Goal: Transaction & Acquisition: Purchase product/service

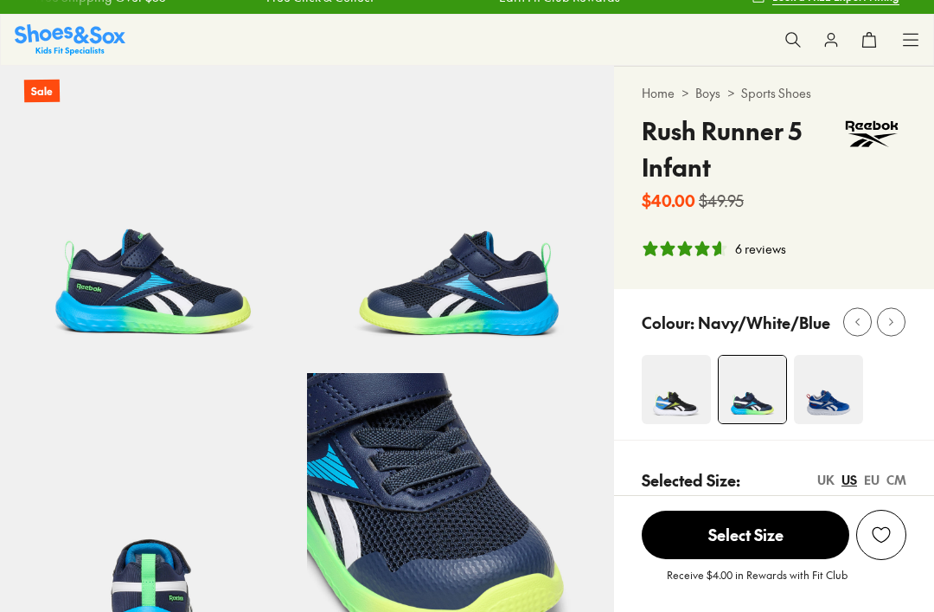
scroll to position [22, 0]
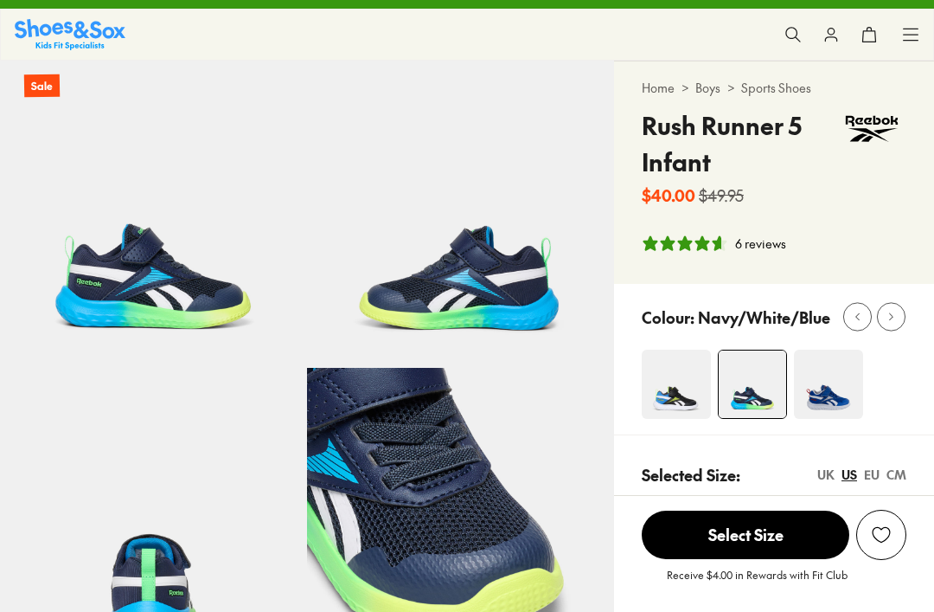
select select "*"
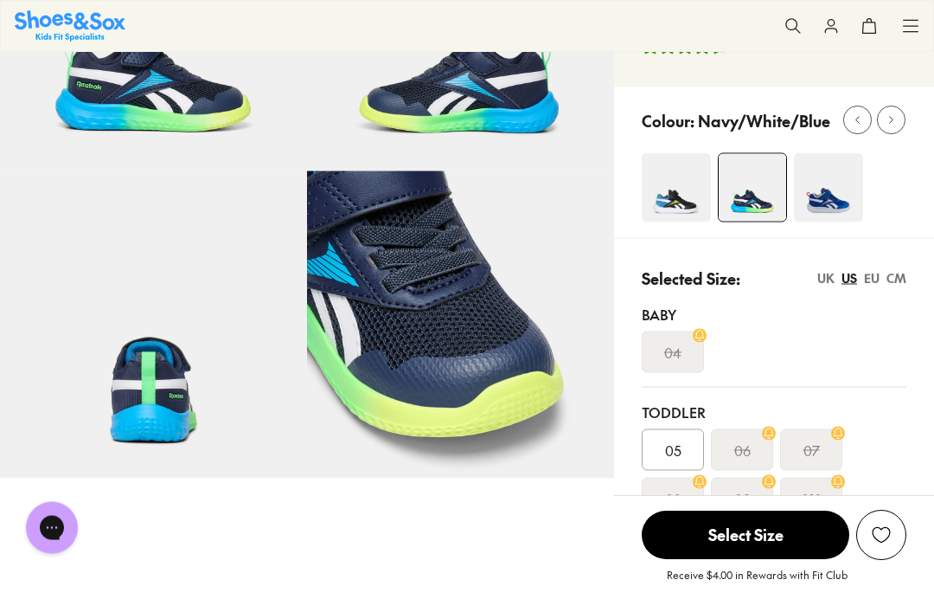
scroll to position [202, 0]
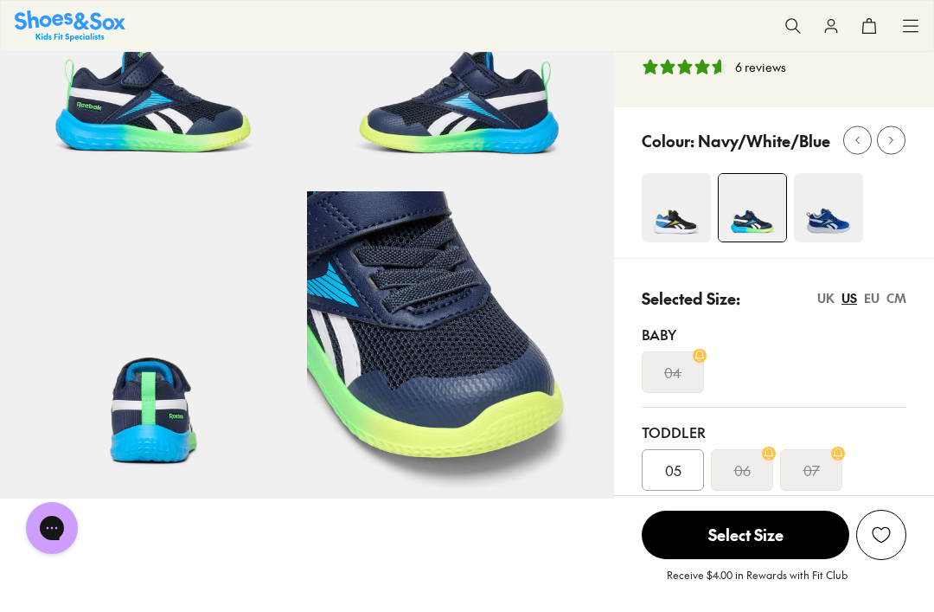
click at [676, 226] on img at bounding box center [676, 207] width 69 height 69
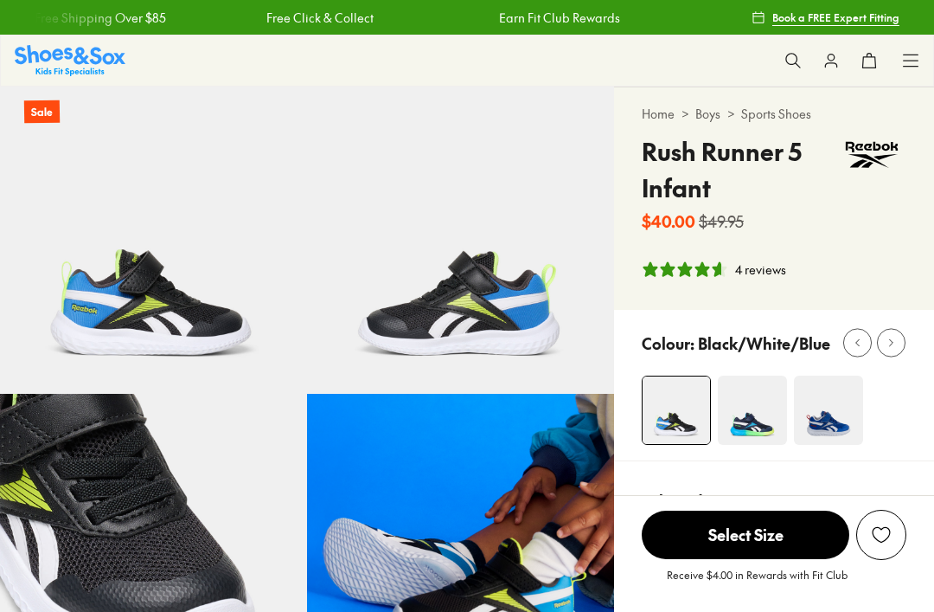
select select "*"
click at [913, 66] on use at bounding box center [911, 59] width 15 height 11
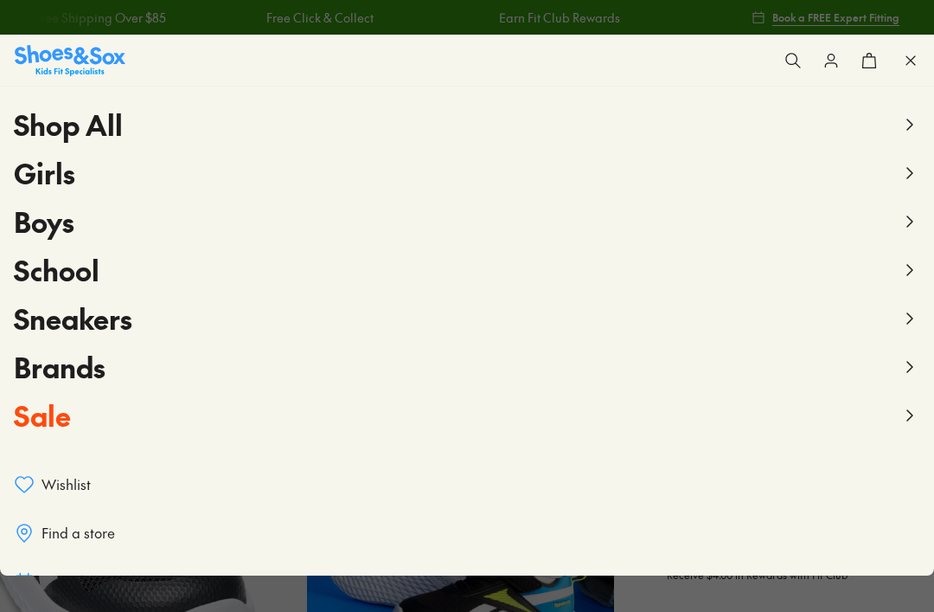
click at [912, 220] on use at bounding box center [909, 221] width 5 height 10
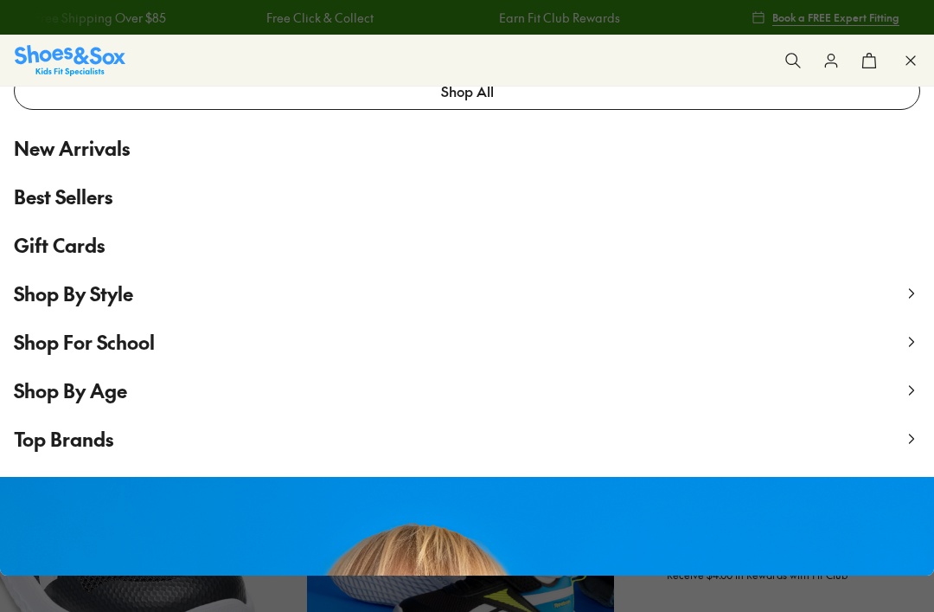
scroll to position [85, 0]
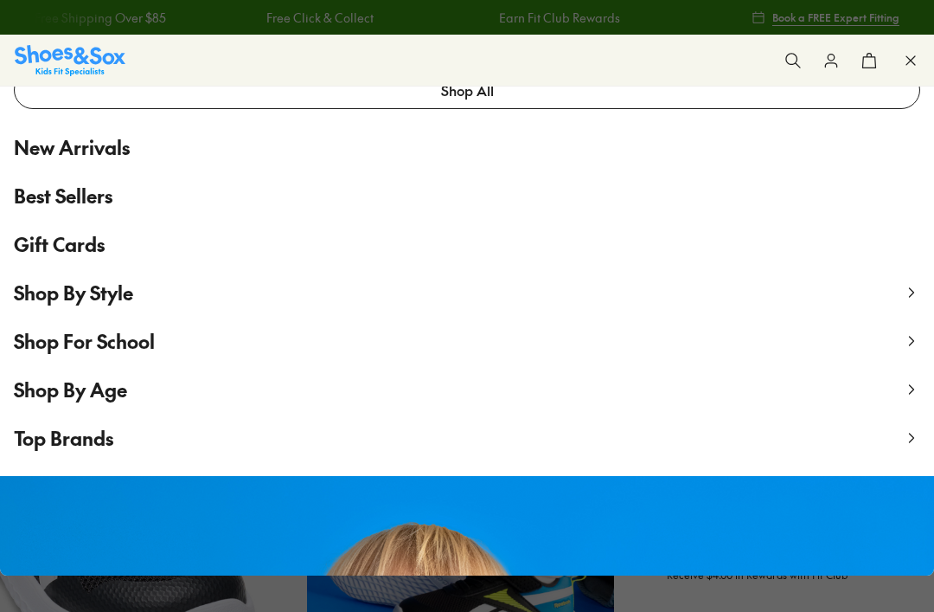
click at [769, 99] on link "Shop All" at bounding box center [467, 90] width 907 height 38
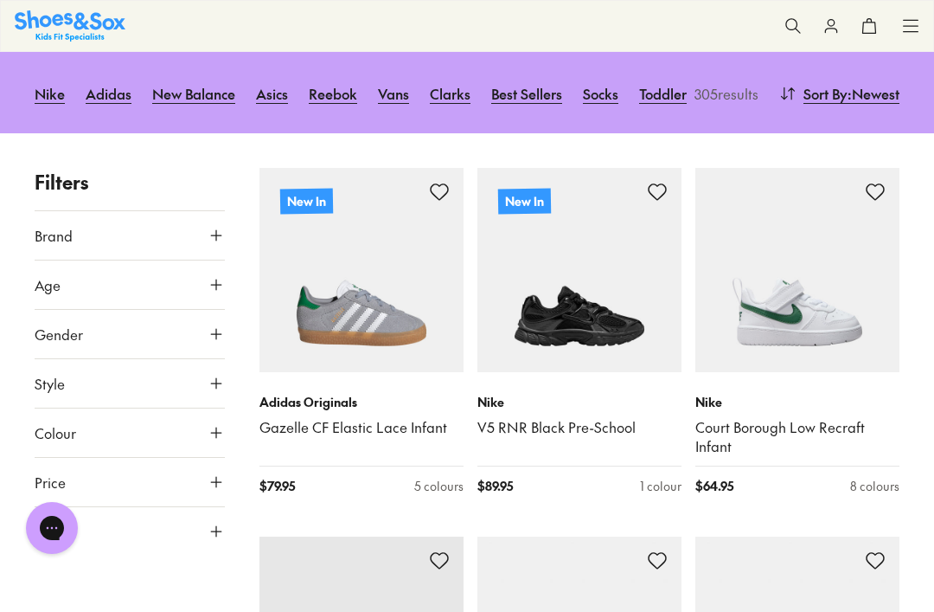
click at [208, 276] on icon at bounding box center [216, 284] width 17 height 17
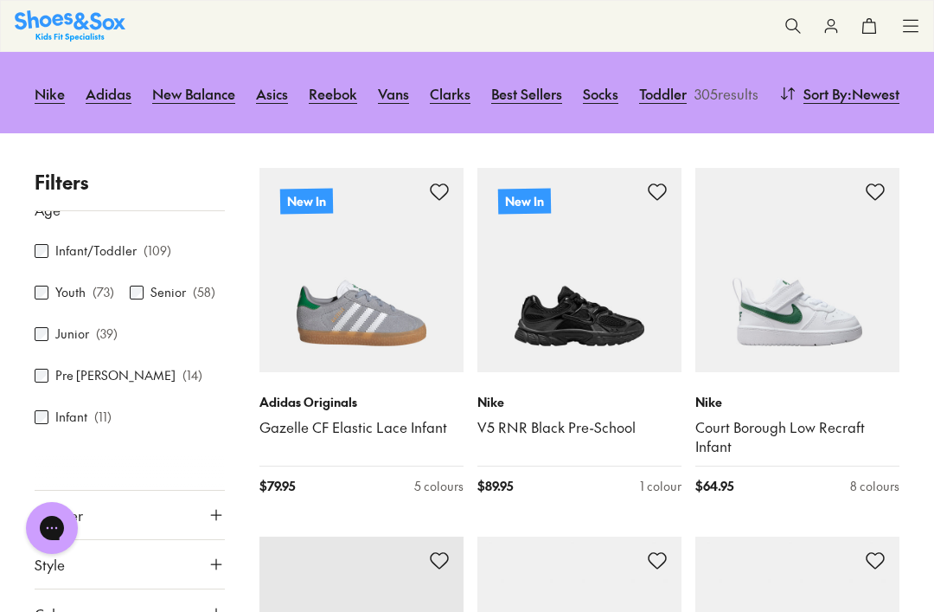
scroll to position [74, 0]
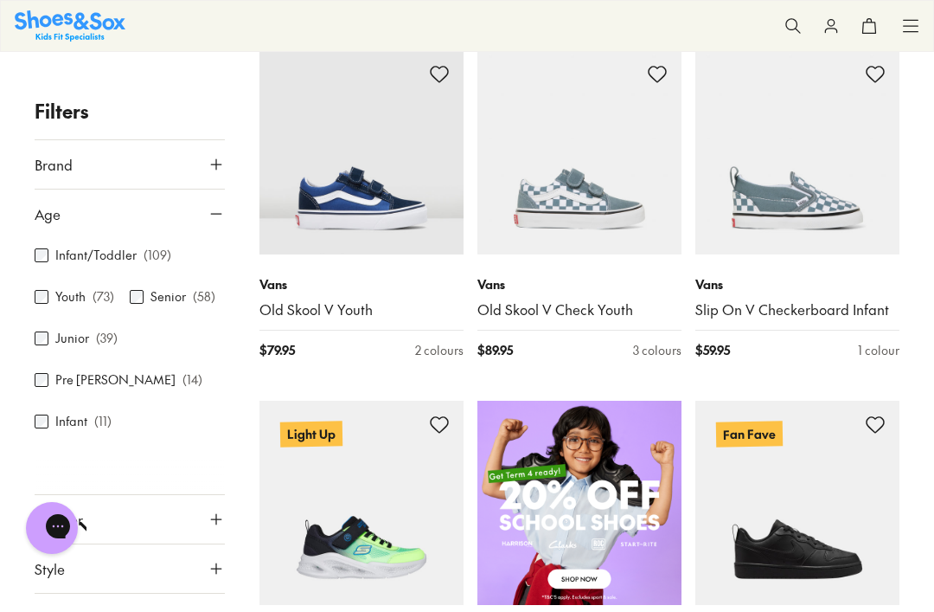
scroll to position [0, 0]
click at [217, 165] on icon at bounding box center [216, 164] width 17 height 17
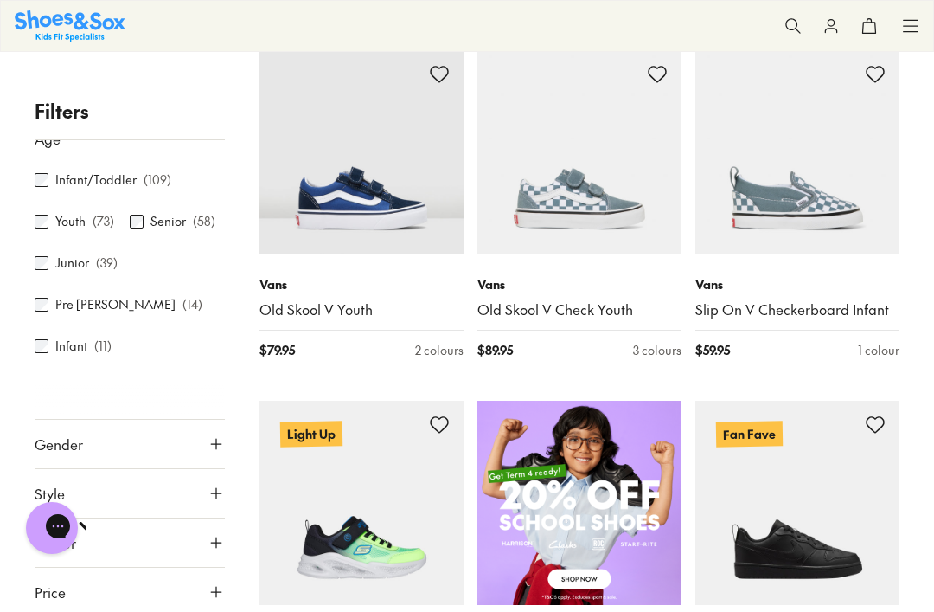
scroll to position [406, 0]
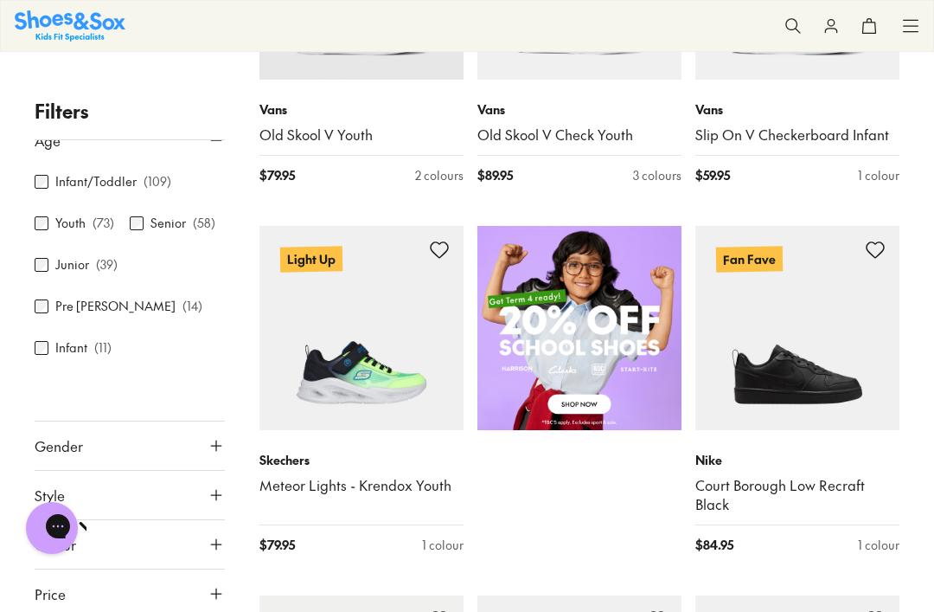
scroll to position [875, 0]
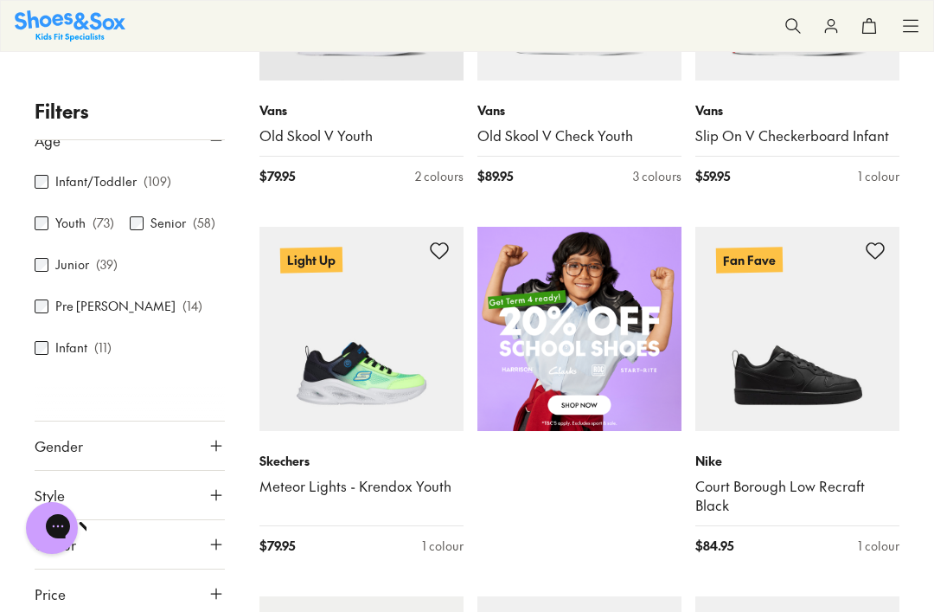
click at [200, 220] on p "( 58 )" at bounding box center [204, 224] width 22 height 18
click at [219, 143] on icon at bounding box center [216, 139] width 17 height 17
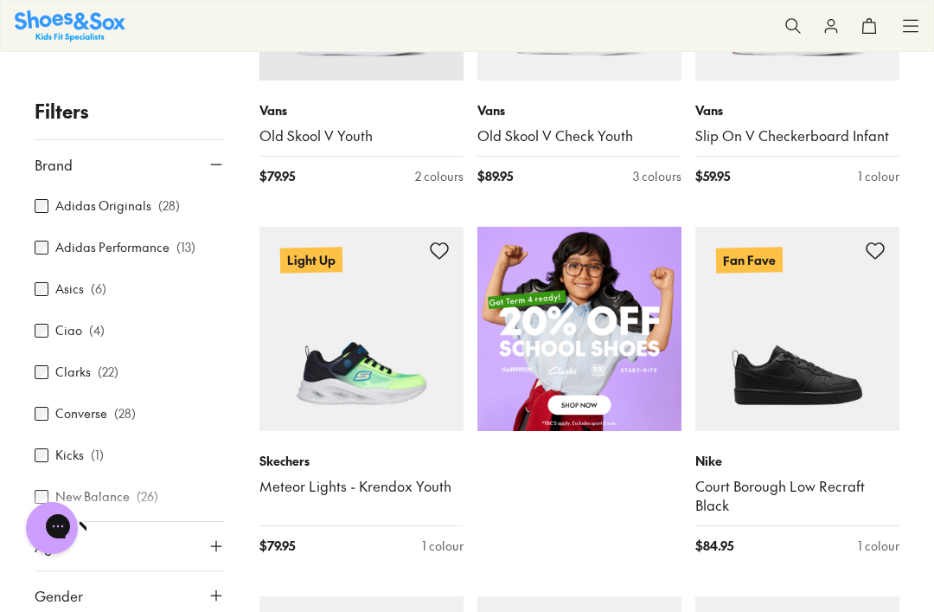
scroll to position [0, 0]
click at [219, 169] on icon at bounding box center [216, 164] width 17 height 17
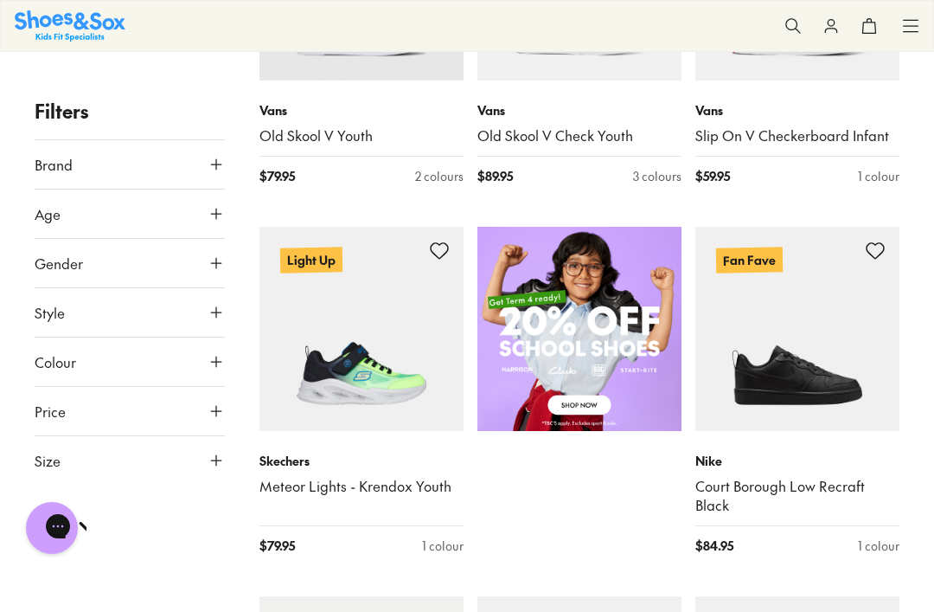
click at [170, 469] on button "Size" at bounding box center [130, 460] width 190 height 48
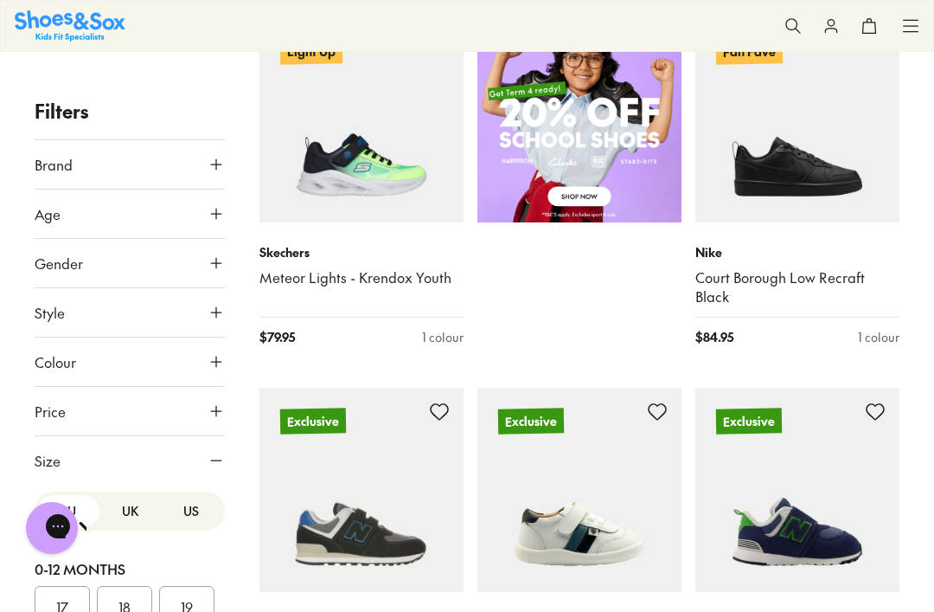
click at [203, 518] on button "US" at bounding box center [190, 511] width 61 height 32
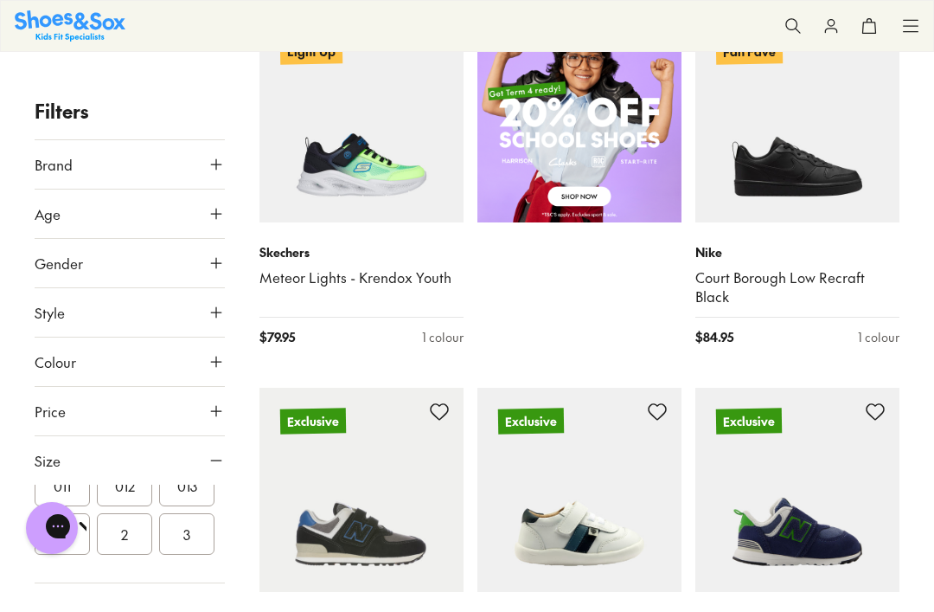
scroll to position [468, 0]
click at [68, 495] on button "011" at bounding box center [62, 486] width 55 height 42
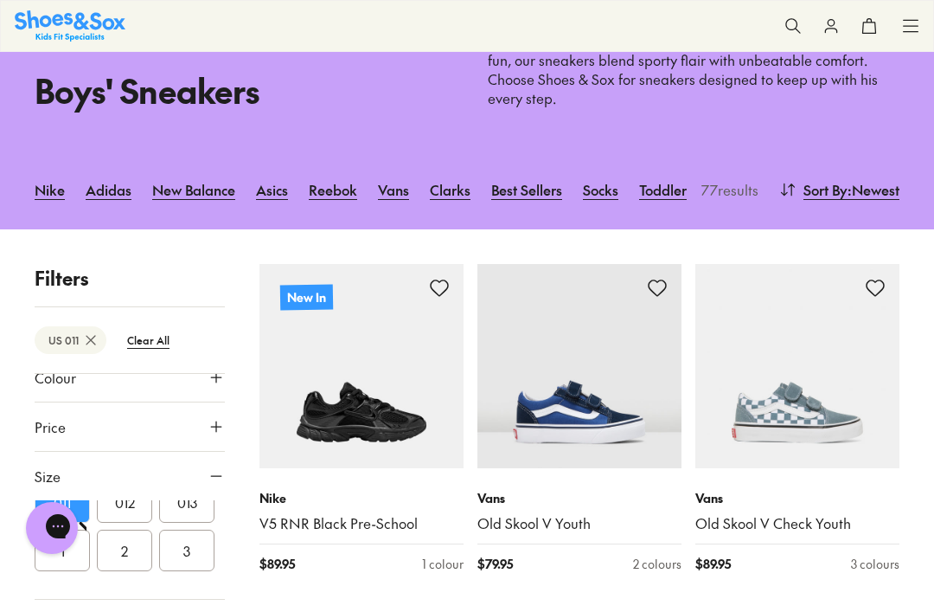
scroll to position [216, 0]
click at [132, 484] on button "012" at bounding box center [124, 504] width 55 height 42
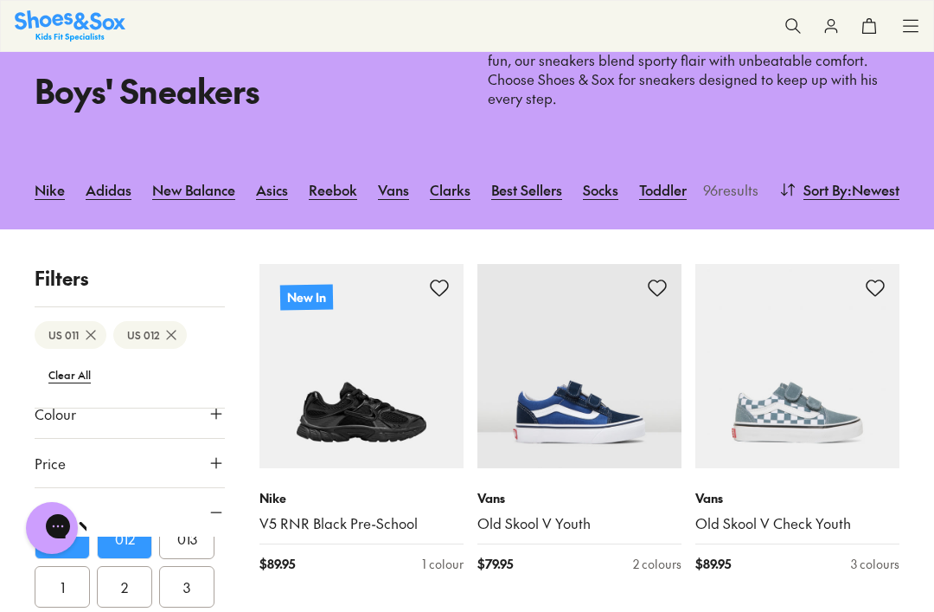
click at [131, 568] on button "2" at bounding box center [124, 587] width 55 height 42
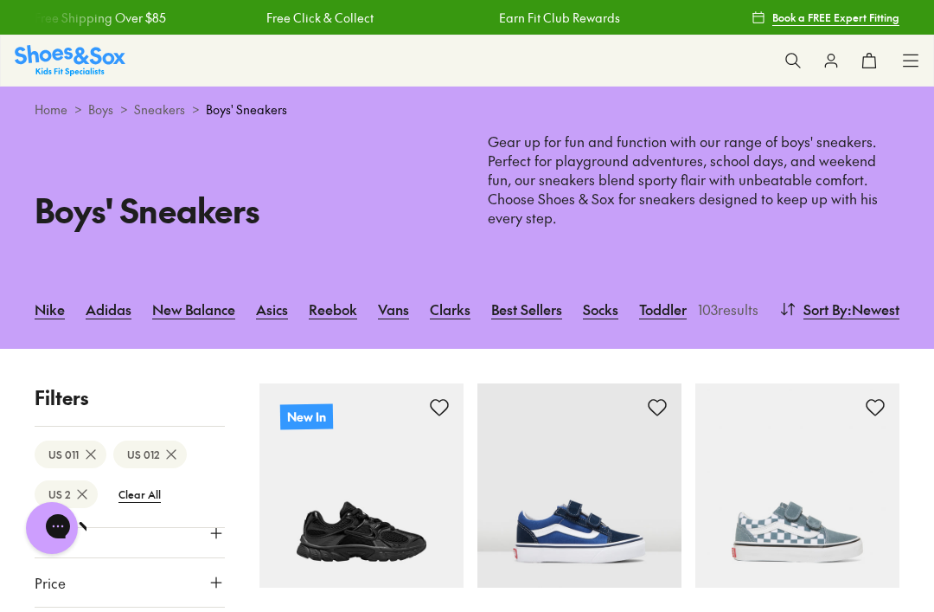
click at [867, 298] on span ": Newest" at bounding box center [874, 308] width 52 height 21
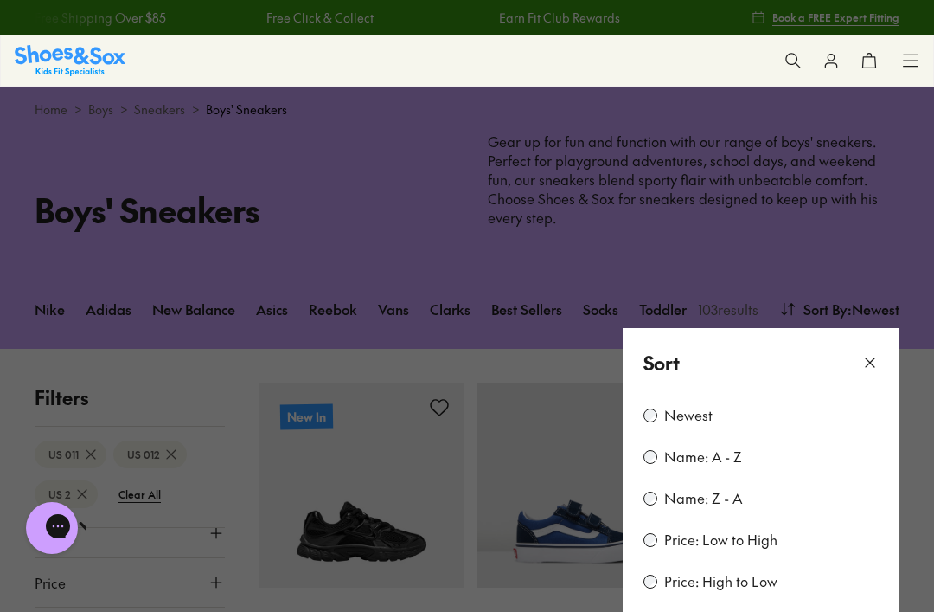
click at [747, 530] on label "Price: Low to High" at bounding box center [720, 539] width 113 height 19
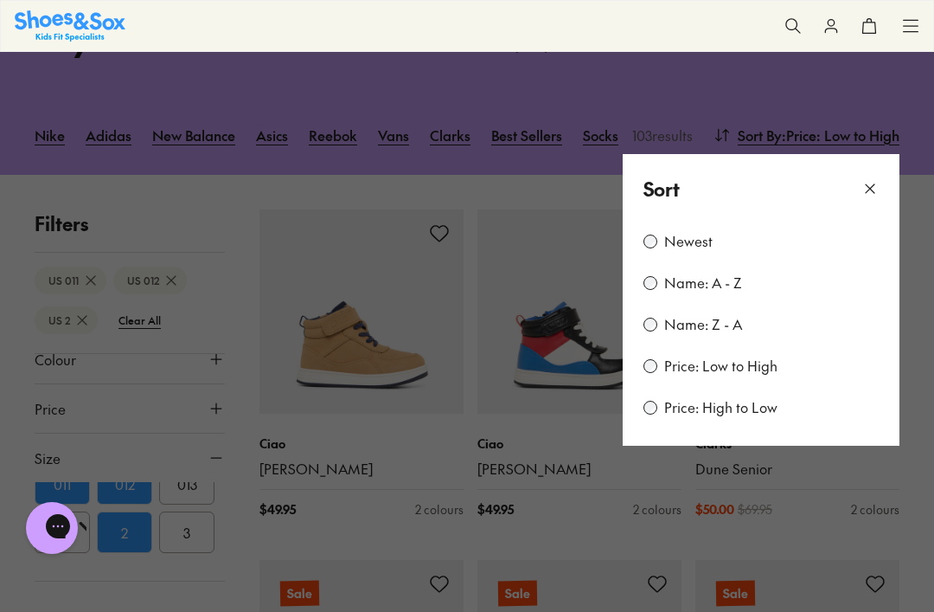
click at [878, 176] on button at bounding box center [870, 189] width 17 height 29
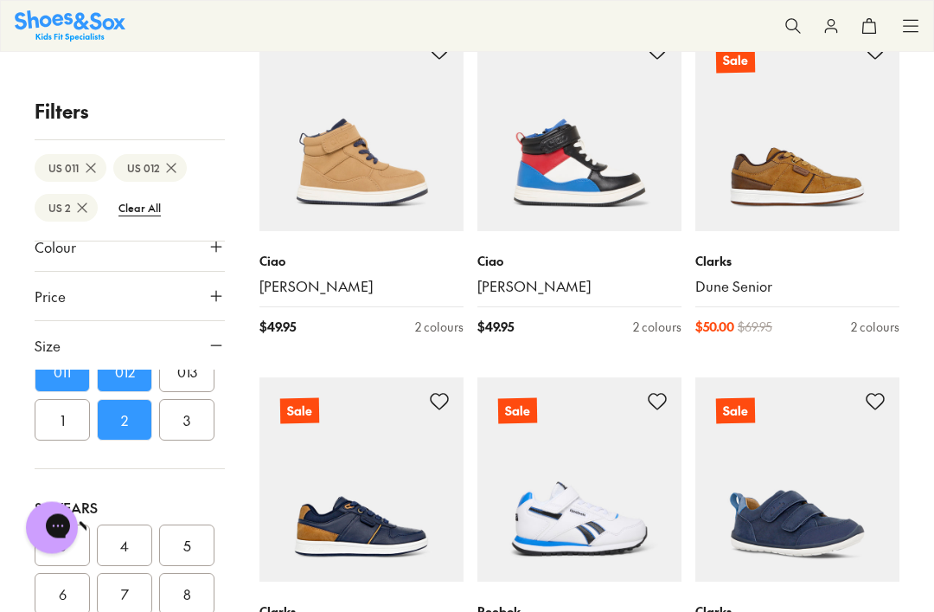
scroll to position [0, 0]
